Goal: Information Seeking & Learning: Learn about a topic

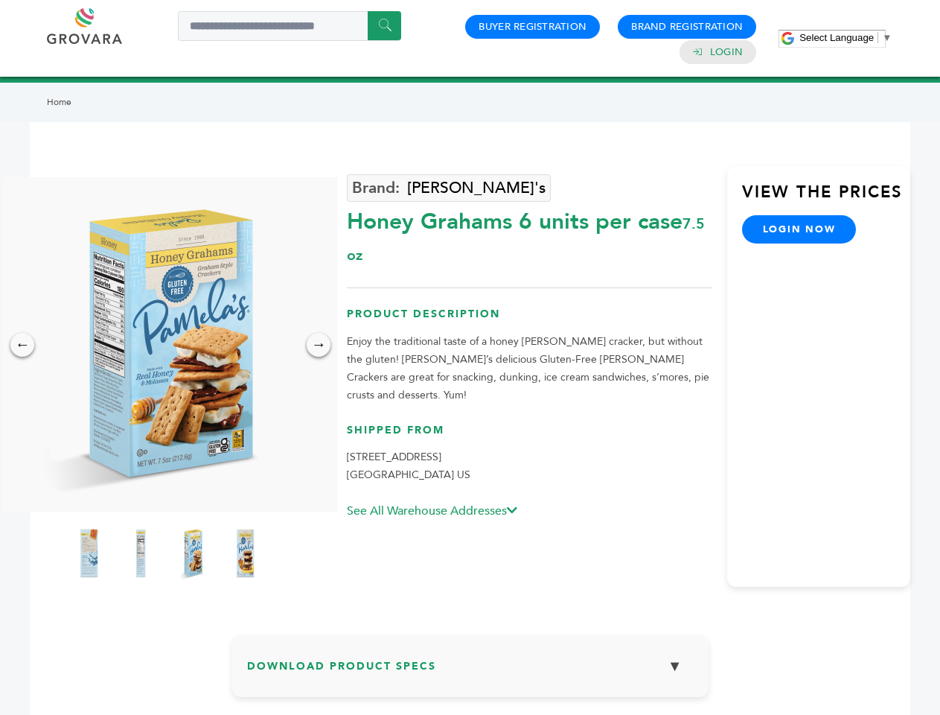
click at [846, 37] on span "Select Language" at bounding box center [837, 37] width 74 height 11
click at [167, 345] on img at bounding box center [166, 344] width 335 height 335
click at [0, 0] on div "×" at bounding box center [0, 0] width 0 height 0
click at [319, 345] on div "→" at bounding box center [319, 345] width 24 height 24
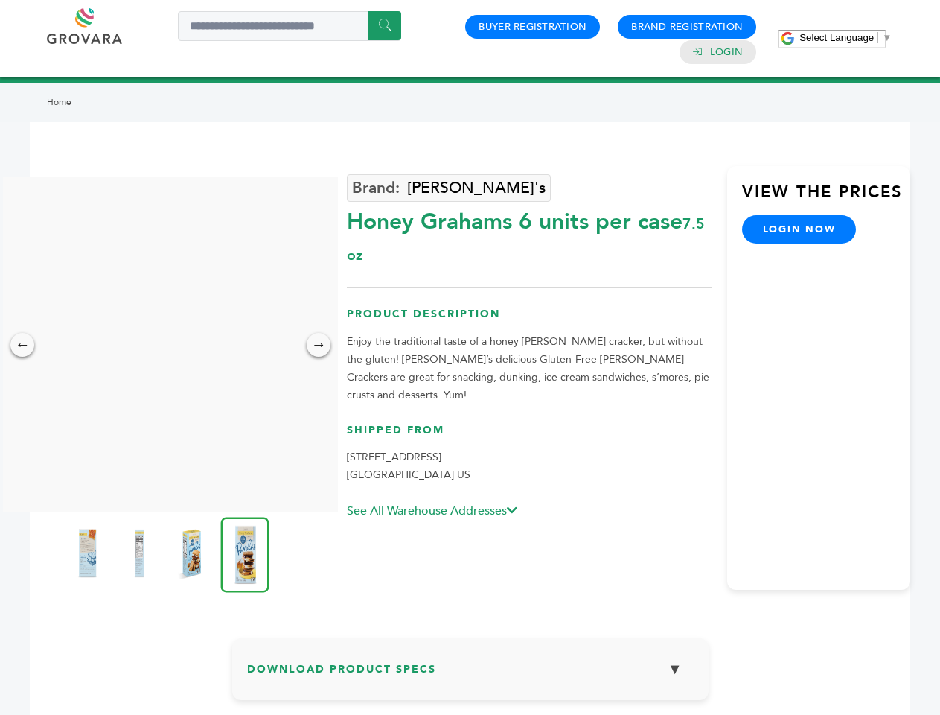
click at [89, 553] on img at bounding box center [86, 553] width 37 height 60
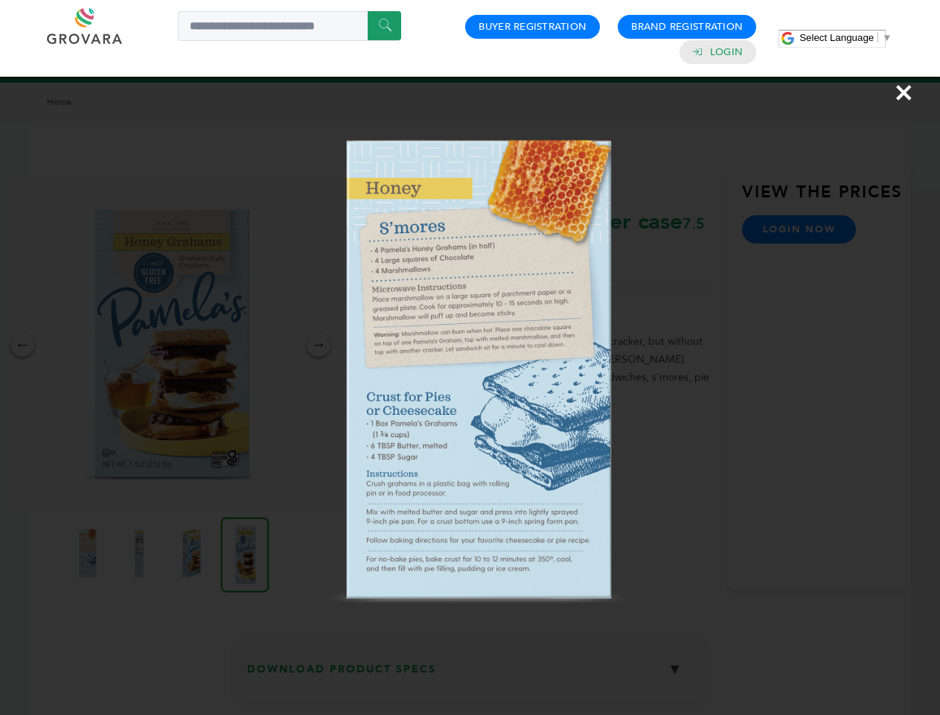
click at [141, 553] on div "×" at bounding box center [470, 357] width 940 height 715
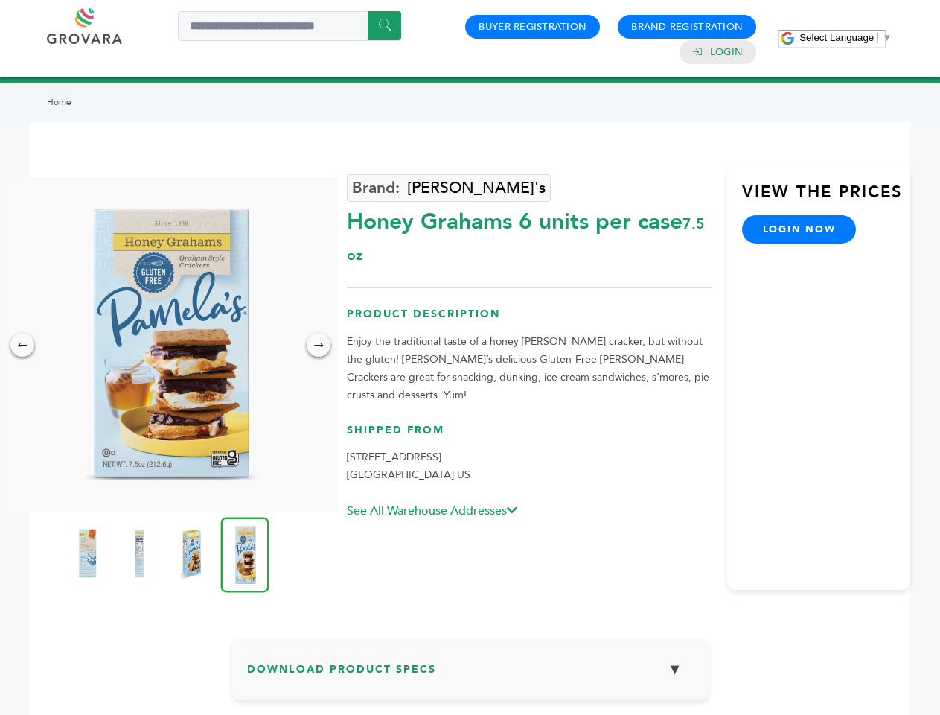
click at [193, 553] on img at bounding box center [191, 553] width 37 height 60
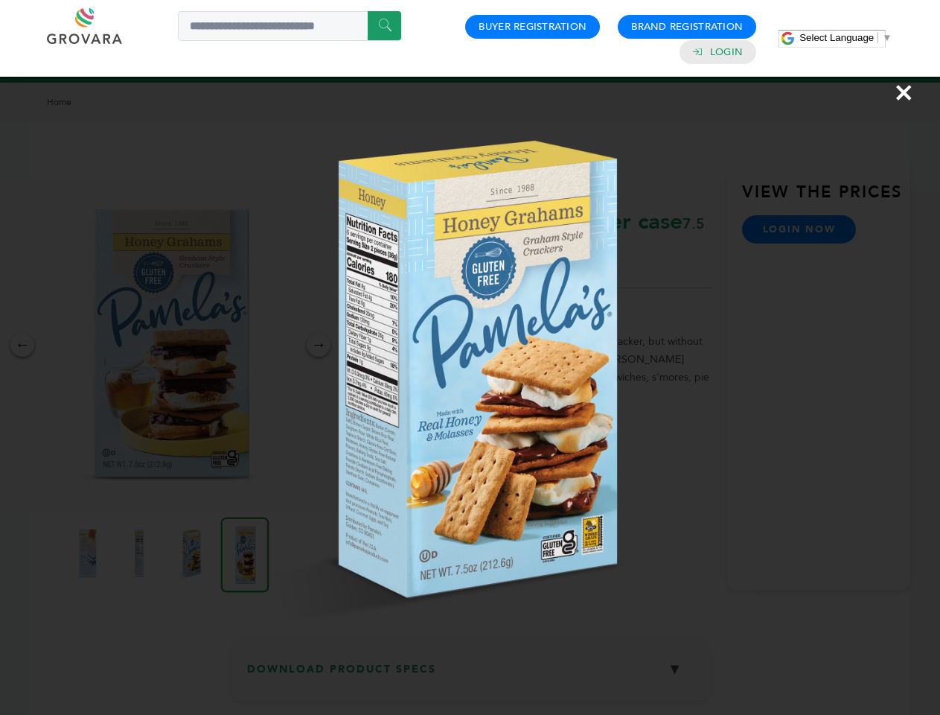
click at [0, 0] on img at bounding box center [0, 0] width 0 height 0
click at [471, 672] on div "×" at bounding box center [470, 357] width 940 height 715
